Goal: Task Accomplishment & Management: Manage account settings

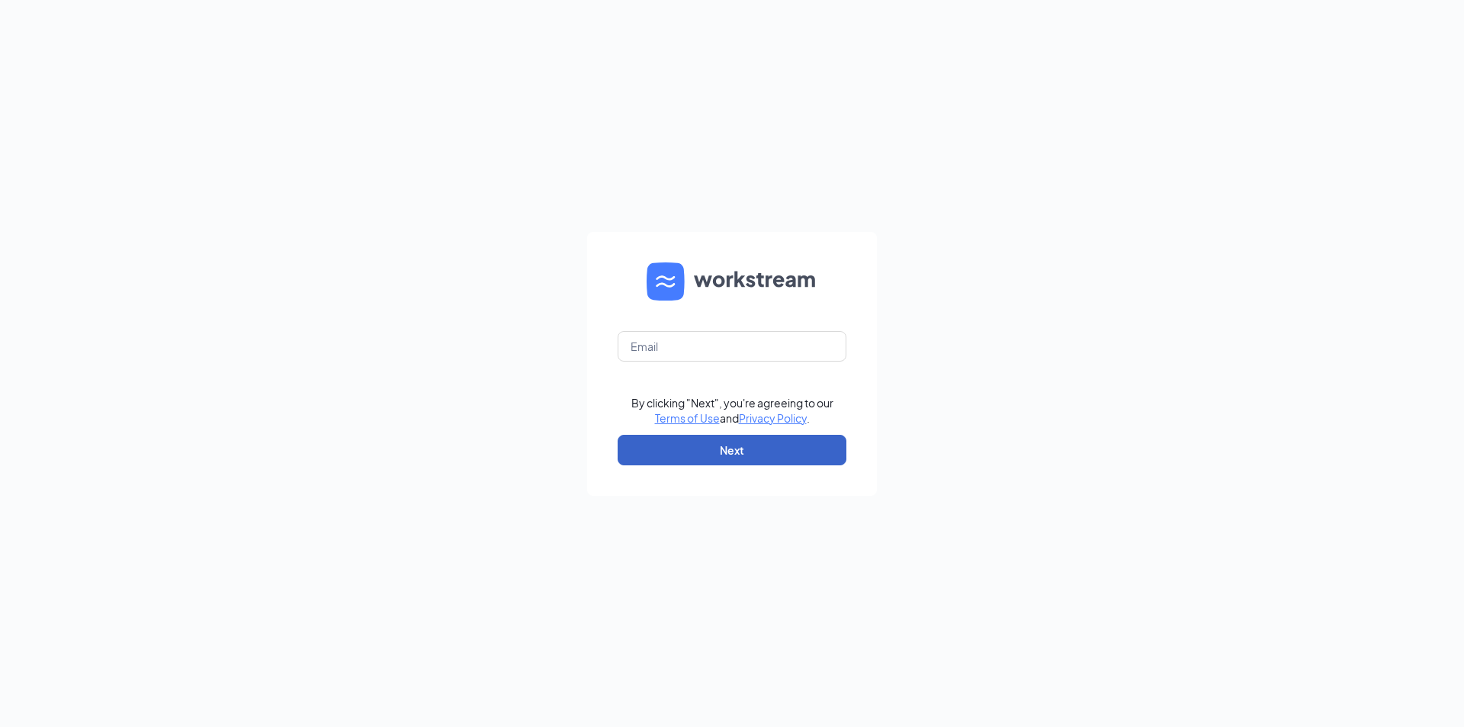
click at [787, 461] on button "Next" at bounding box center [732, 450] width 229 height 31
click at [702, 351] on input "text" at bounding box center [732, 346] width 229 height 31
type input "[EMAIL_ADDRESS][DOMAIN_NAME]"
click at [757, 448] on button "Next" at bounding box center [732, 450] width 229 height 31
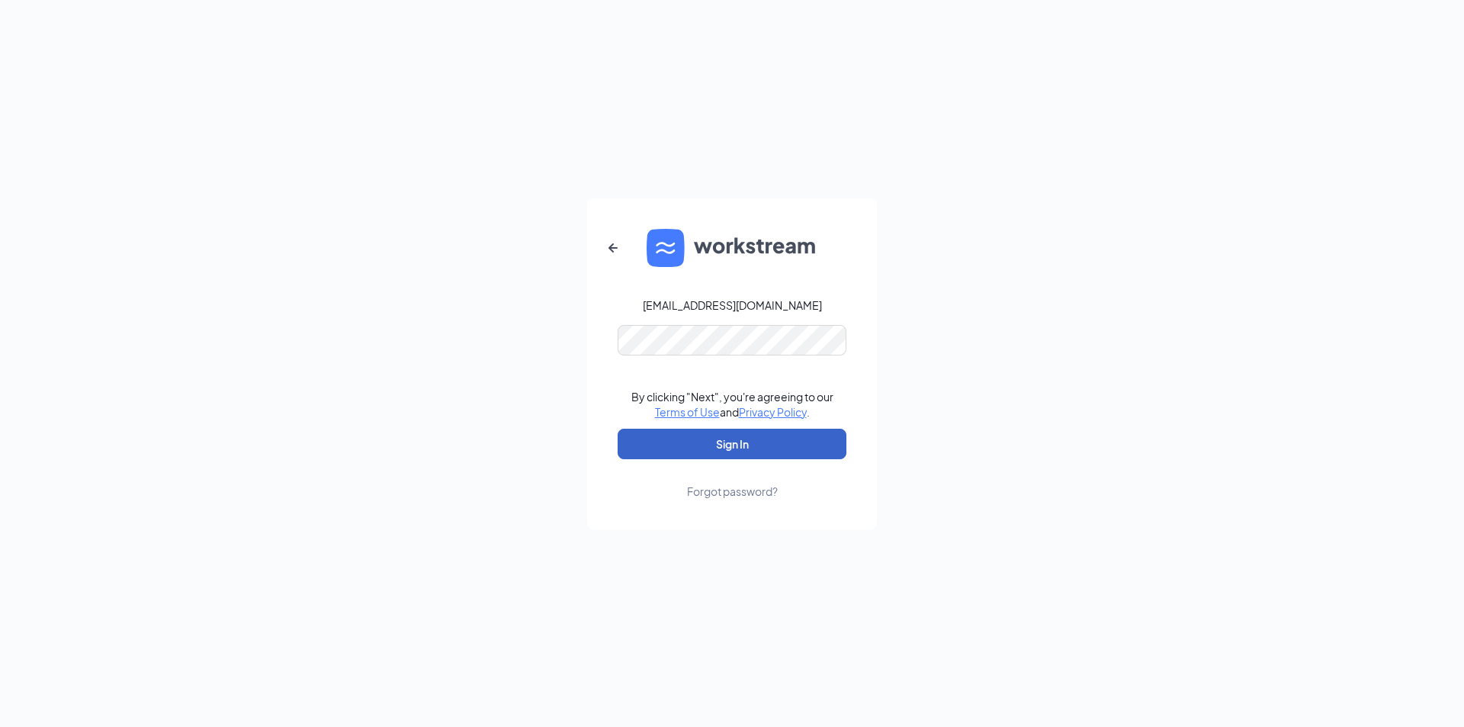
click at [782, 443] on button "Sign In" at bounding box center [732, 444] width 229 height 31
